Goal: Navigation & Orientation: Find specific page/section

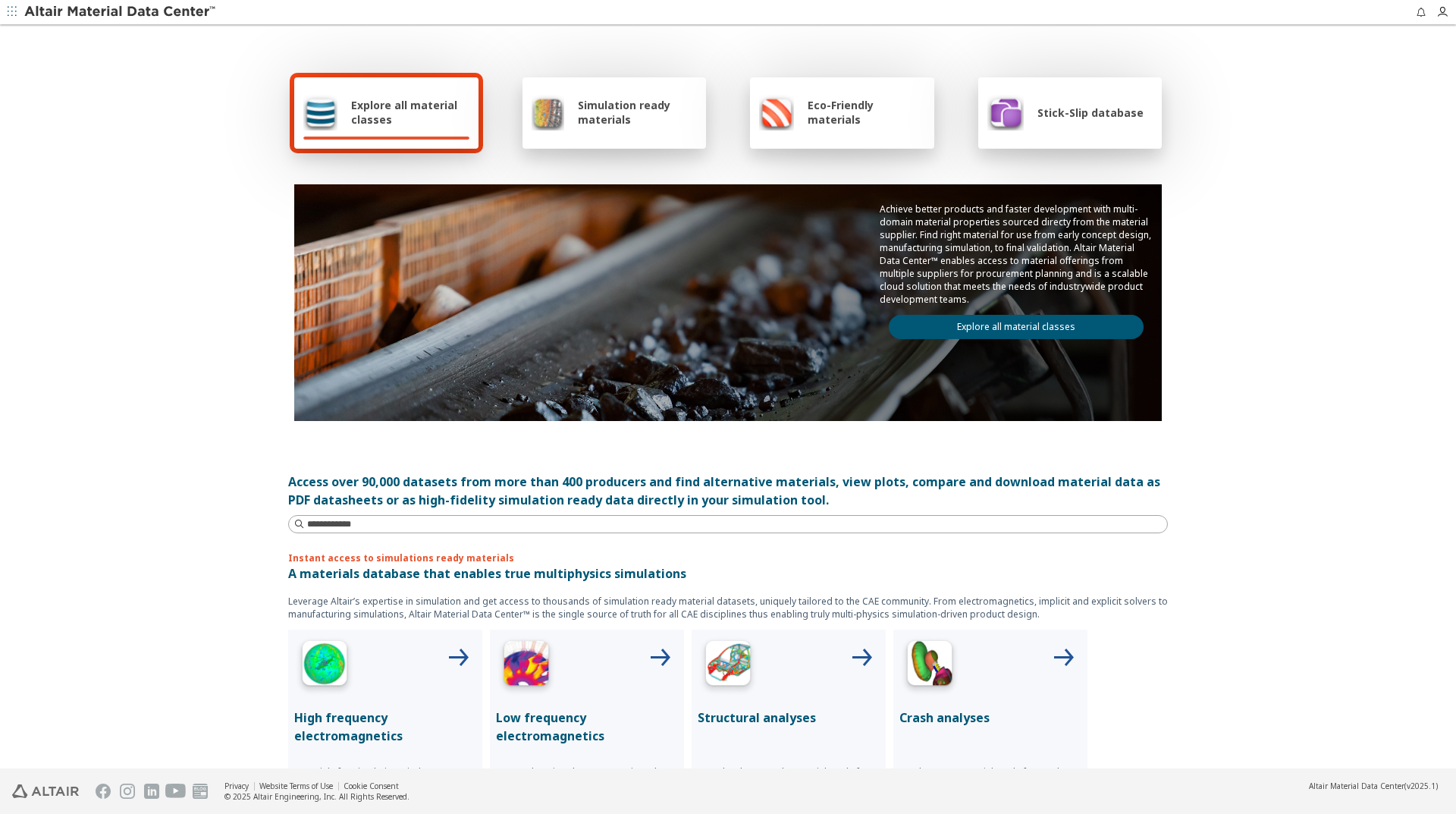
click at [1005, 323] on link "Explore all material classes" at bounding box center [1016, 326] width 255 height 24
